Goal: Task Accomplishment & Management: Complete application form

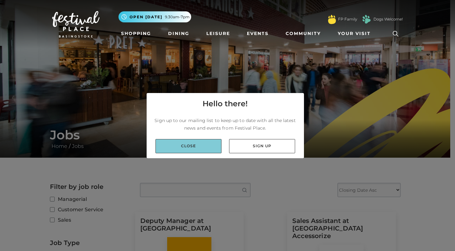
click at [202, 149] on link "Close" at bounding box center [188, 146] width 66 height 14
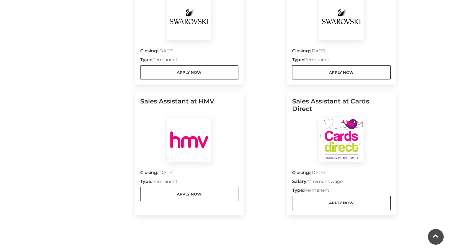
scroll to position [645, 0]
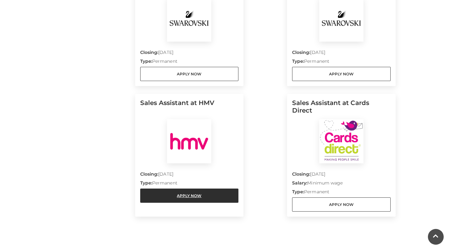
click at [225, 189] on link "Apply Now" at bounding box center [189, 196] width 99 height 14
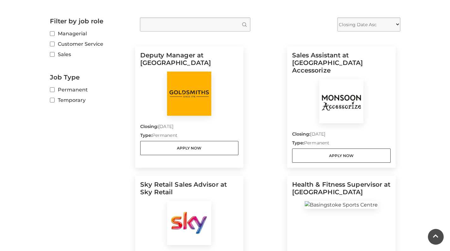
scroll to position [161, 0]
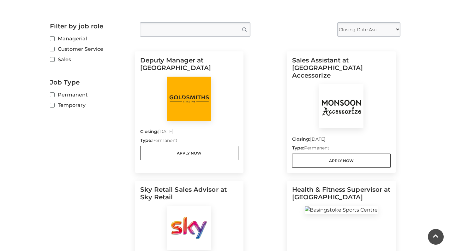
click at [378, 84] on div at bounding box center [341, 106] width 99 height 44
click at [361, 60] on h5 "Sales Assistant at [GEOGRAPHIC_DATA] Accessorize" at bounding box center [341, 71] width 99 height 28
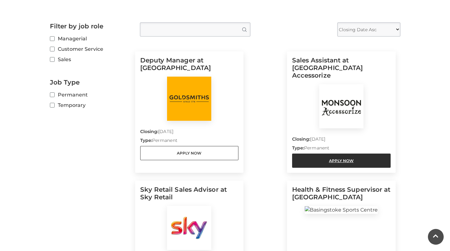
click at [338, 159] on link "Apply Now" at bounding box center [341, 161] width 99 height 14
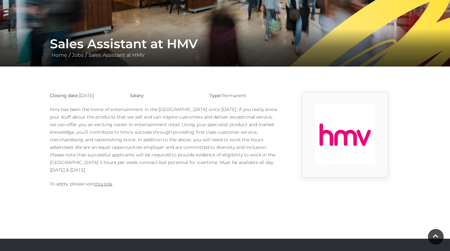
scroll to position [88, 0]
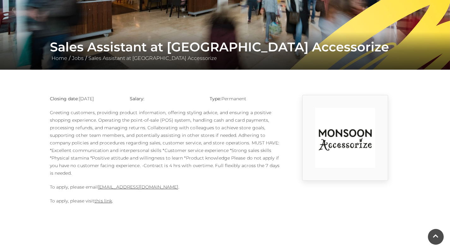
scroll to position [89, 0]
